Goal: Task Accomplishment & Management: Use online tool/utility

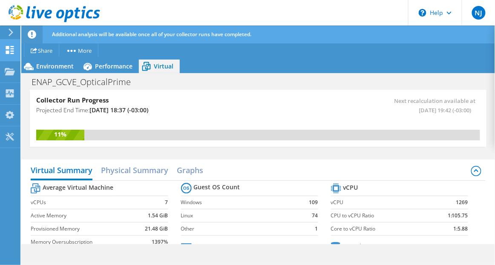
scroll to position [49, 0]
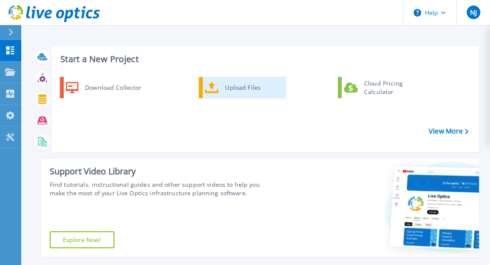
click at [246, 88] on div "Upload Files" at bounding box center [252, 87] width 63 height 17
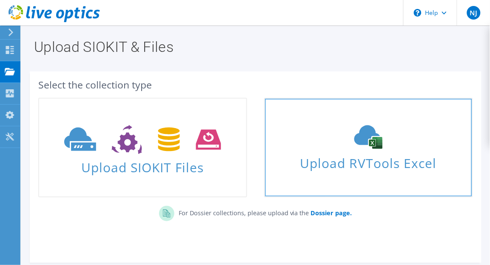
click at [314, 143] on icon at bounding box center [369, 137] width 128 height 24
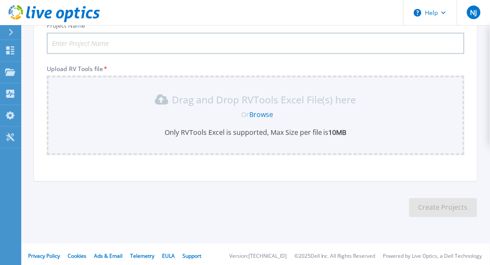
scroll to position [120, 0]
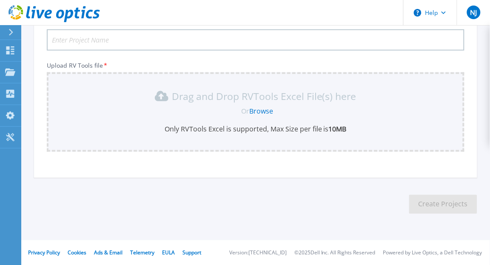
click at [120, 40] on input "Project Name *" at bounding box center [256, 39] width 418 height 21
type input "EFE"
click at [260, 112] on link "Browse" at bounding box center [262, 110] width 24 height 9
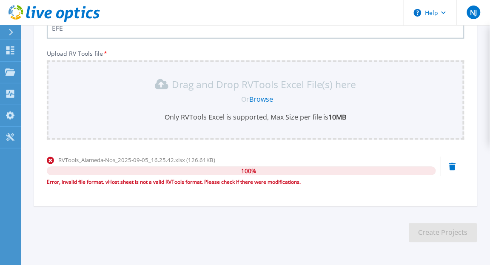
scroll to position [129, 0]
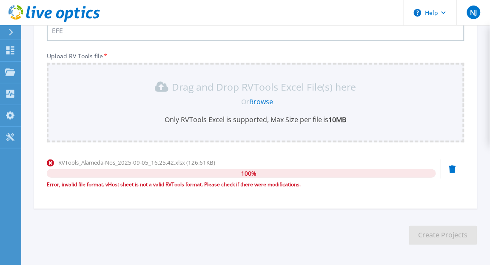
click at [221, 12] on header "Help NJ End User Nibaldo Jaure nibaldo.jaure@global.ntt NTT My Profile Log Out" at bounding box center [245, 13] width 490 height 26
click at [260, 97] on link "Browse" at bounding box center [262, 101] width 24 height 9
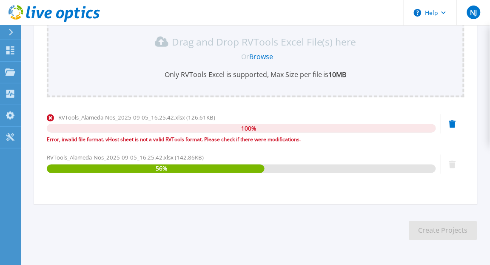
scroll to position [201, 0]
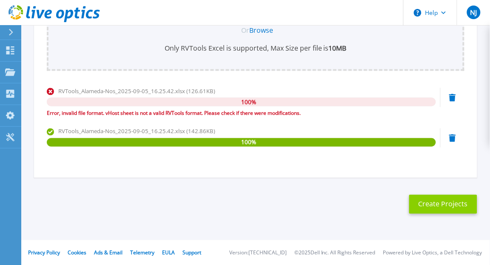
click at [441, 205] on button "Create Projects" at bounding box center [443, 204] width 68 height 19
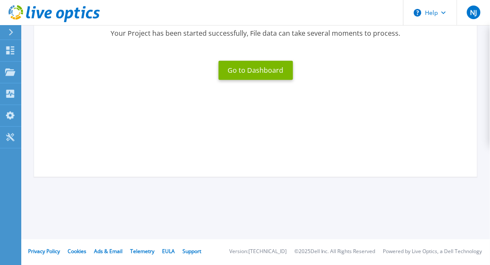
scroll to position [139, 0]
click at [248, 74] on button "Go to Dashboard" at bounding box center [256, 70] width 74 height 19
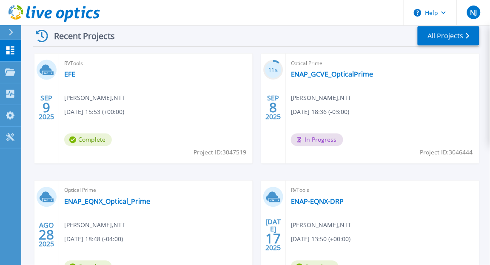
scroll to position [242, 0]
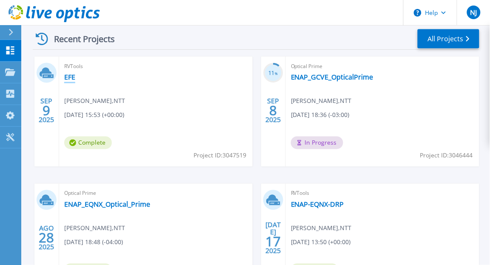
click at [70, 77] on link "EFE" at bounding box center [69, 77] width 11 height 9
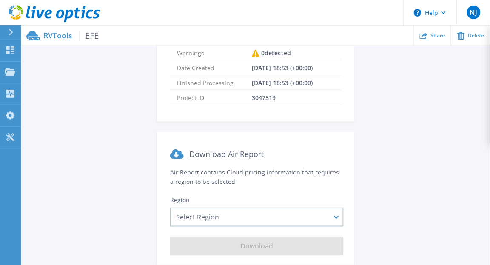
scroll to position [171, 0]
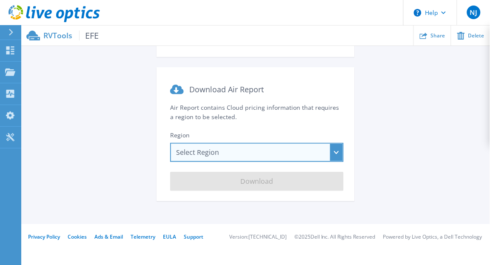
click at [288, 149] on div "Select Region [GEOGRAPHIC_DATA] ([GEOGRAPHIC_DATA]) [GEOGRAPHIC_DATA] ([GEOGRAP…" at bounding box center [257, 152] width 174 height 19
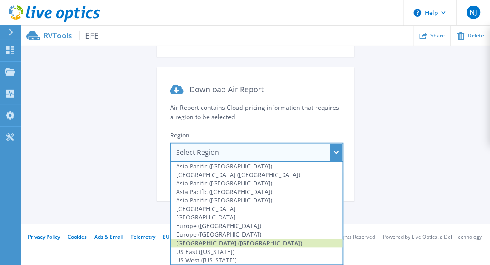
click at [201, 245] on div "[GEOGRAPHIC_DATA] ([GEOGRAPHIC_DATA])" at bounding box center [257, 243] width 172 height 9
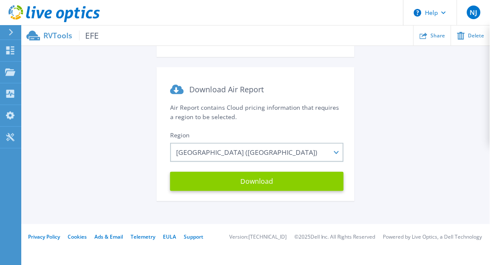
click at [233, 174] on button "Download" at bounding box center [257, 181] width 174 height 19
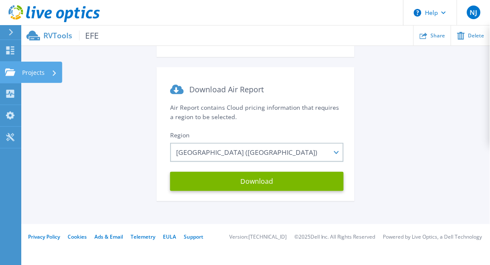
click at [14, 62] on link "Projects Projects" at bounding box center [10, 73] width 21 height 22
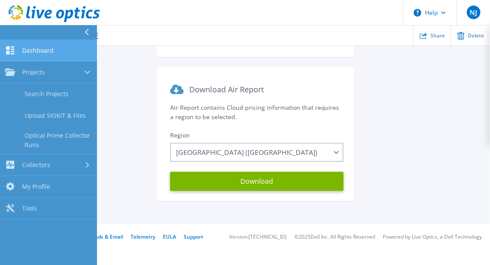
click at [39, 59] on link "Dashboard Dashboard" at bounding box center [48, 51] width 97 height 22
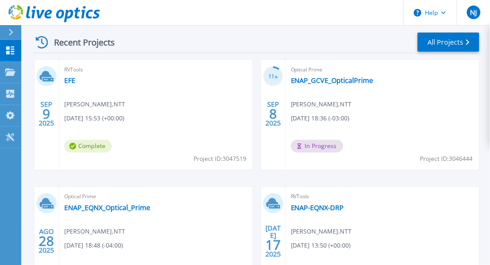
scroll to position [230, 0]
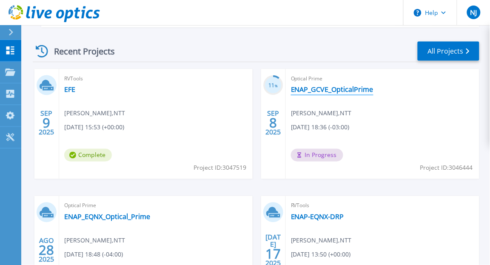
click at [348, 91] on link "ENAP_GCVE_OpticalPrime" at bounding box center [332, 90] width 83 height 9
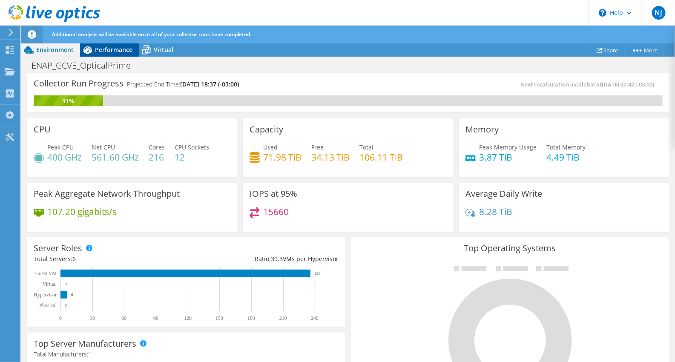
click at [116, 52] on span "Performance" at bounding box center [113, 50] width 37 height 8
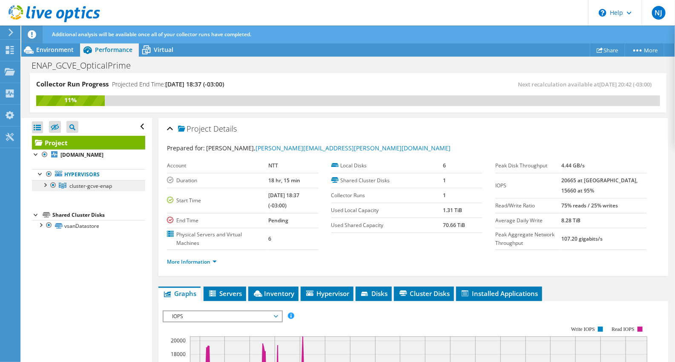
click at [74, 189] on span "cluster-gcve-enap" at bounding box center [90, 185] width 43 height 7
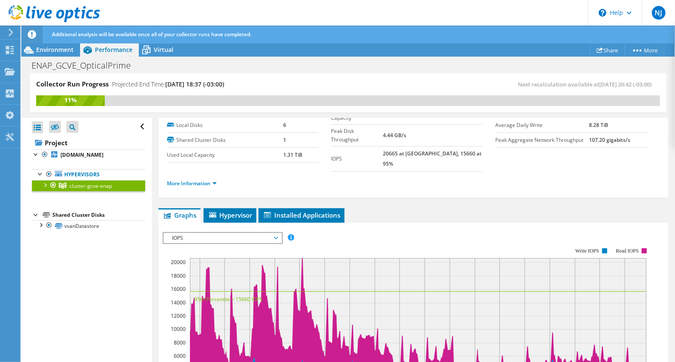
scroll to position [36, 0]
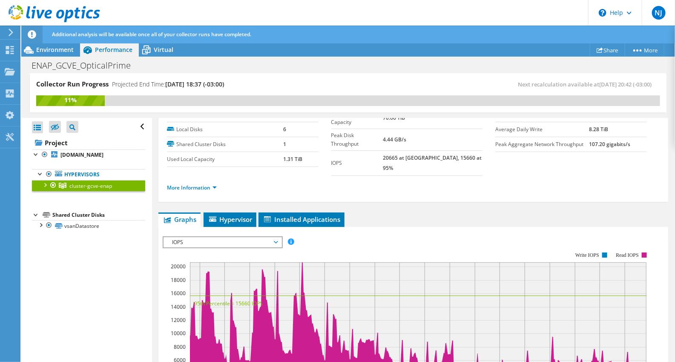
click at [241, 237] on span "IOPS" at bounding box center [222, 242] width 109 height 10
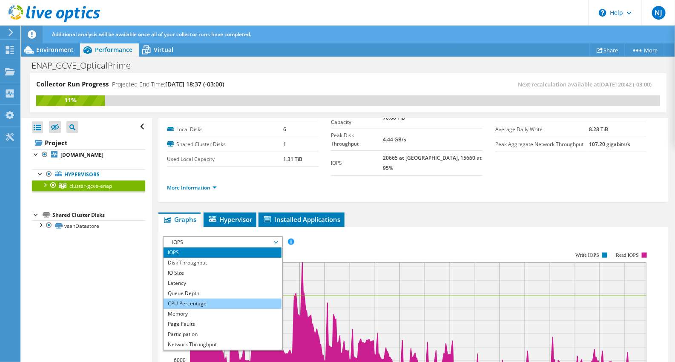
click at [206, 265] on li "CPU Percentage" at bounding box center [222, 303] width 118 height 10
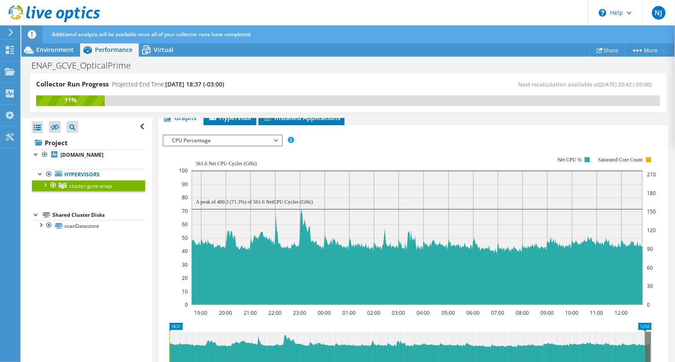
scroll to position [144, 0]
